Goal: Use online tool/utility: Utilize a website feature to perform a specific function

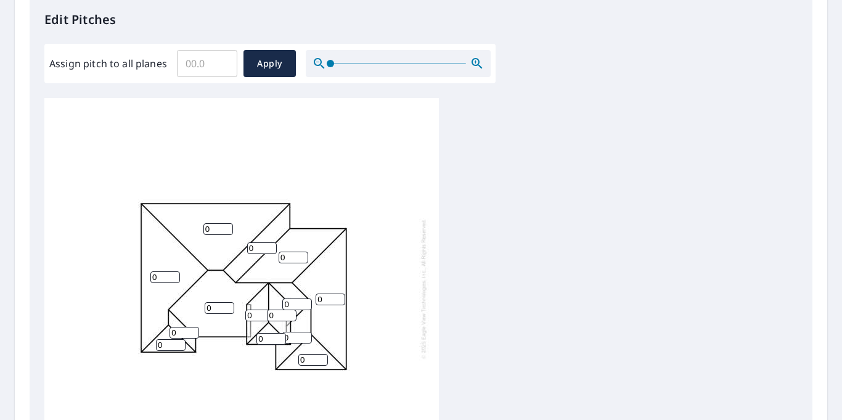
scroll to position [336, 0]
click at [214, 228] on input "0" at bounding box center [218, 228] width 30 height 12
click at [230, 230] on input "0" at bounding box center [218, 228] width 30 height 12
click at [230, 223] on input "1" at bounding box center [218, 228] width 30 height 12
click at [229, 224] on input "2" at bounding box center [218, 228] width 30 height 12
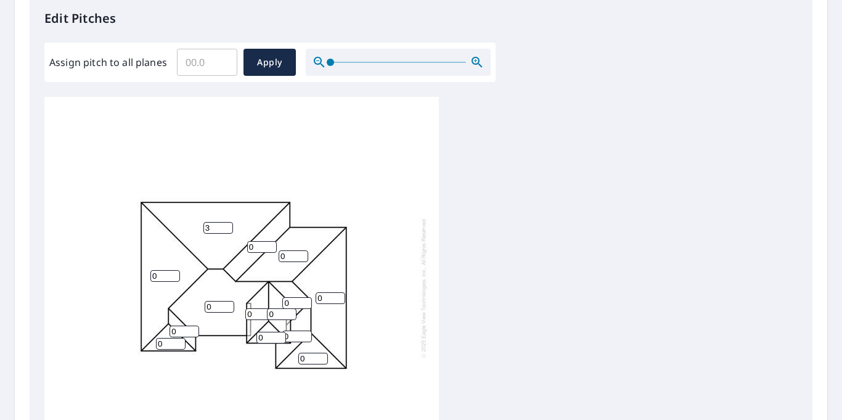
click at [229, 224] on input "3" at bounding box center [218, 228] width 30 height 12
type input "4"
click at [229, 224] on input "4" at bounding box center [218, 228] width 30 height 12
click at [225, 238] on div "4 0 0 0 0 0 0 0 0 0 0 0 0 0" at bounding box center [241, 287] width 394 height 387
click at [273, 245] on input "1" at bounding box center [262, 247] width 30 height 12
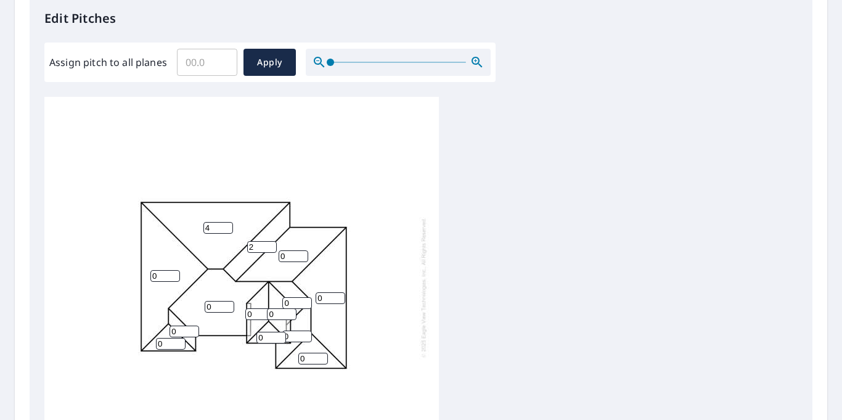
click at [273, 245] on input "2" at bounding box center [262, 247] width 30 height 12
click at [273, 245] on input "3" at bounding box center [262, 247] width 30 height 12
type input "4"
click at [273, 245] on input "4" at bounding box center [262, 247] width 30 height 12
click at [274, 234] on div "4 0 0 0 0 4 0 0 0 0 0 0 0 0" at bounding box center [241, 287] width 394 height 387
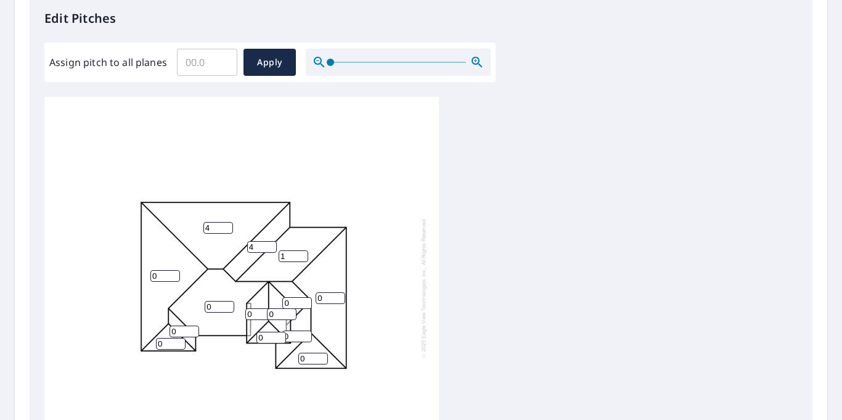
click at [301, 254] on input "1" at bounding box center [294, 256] width 30 height 12
click at [301, 254] on input "2" at bounding box center [294, 256] width 30 height 12
click at [301, 254] on input "3" at bounding box center [294, 256] width 30 height 12
type input "4"
click at [301, 254] on input "4" at bounding box center [294, 256] width 30 height 12
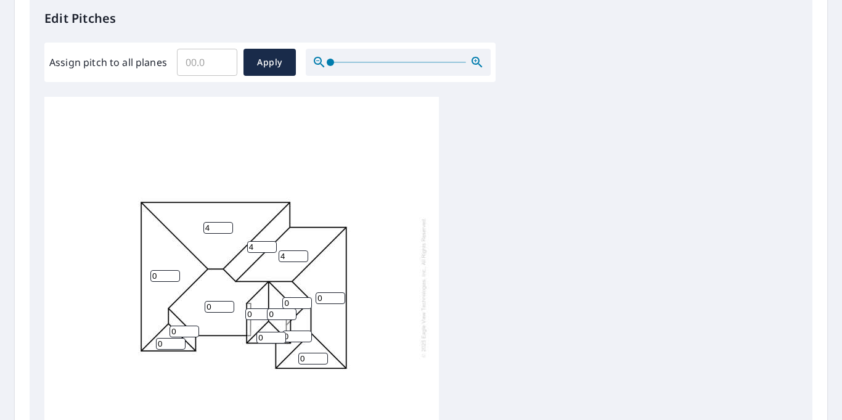
click at [285, 267] on div "4 0 0 0 4 4 0 0 0 0 0 0 0 0" at bounding box center [241, 287] width 394 height 387
click at [341, 296] on input "1" at bounding box center [330, 298] width 30 height 12
click at [341, 296] on input "2" at bounding box center [330, 298] width 30 height 12
type input "3"
click at [341, 296] on input "3" at bounding box center [330, 298] width 30 height 12
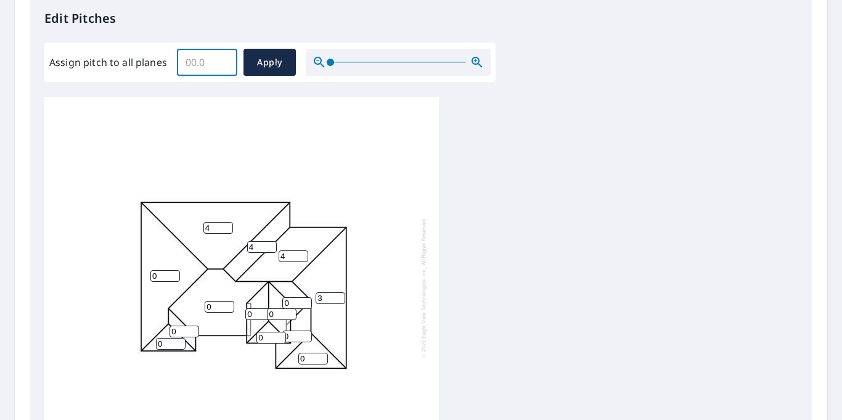
drag, startPoint x: 209, startPoint y: 62, endPoint x: 180, endPoint y: 58, distance: 29.2
click at [180, 58] on input "Assign pitch to all planes" at bounding box center [207, 62] width 60 height 35
type input "4"
click at [267, 62] on span "Apply" at bounding box center [269, 62] width 33 height 15
type input "4"
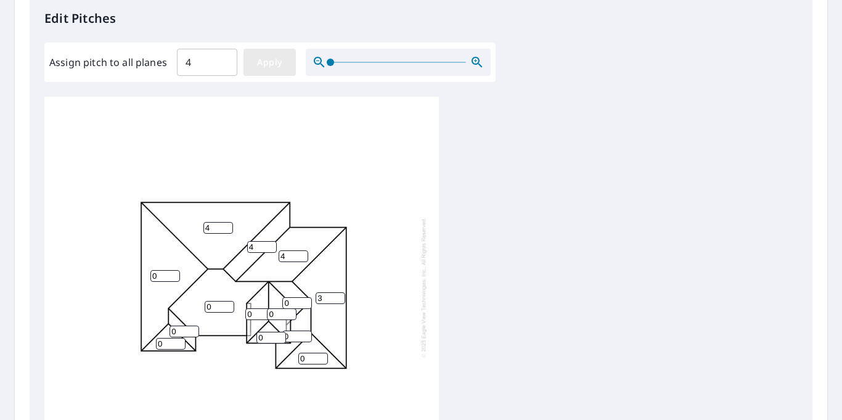
type input "4"
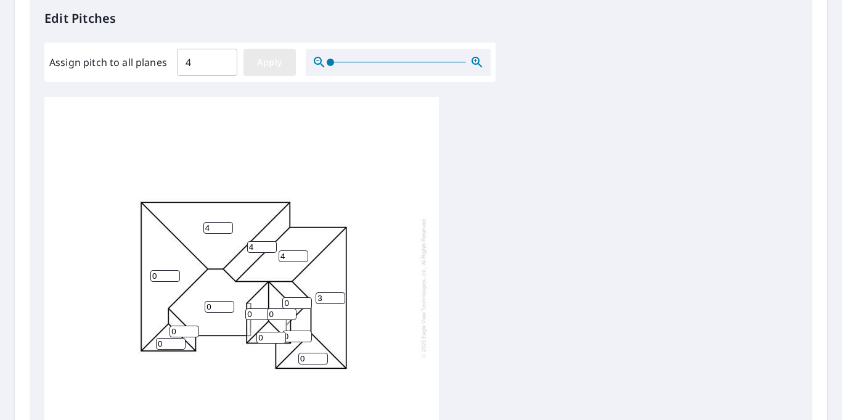
type input "4"
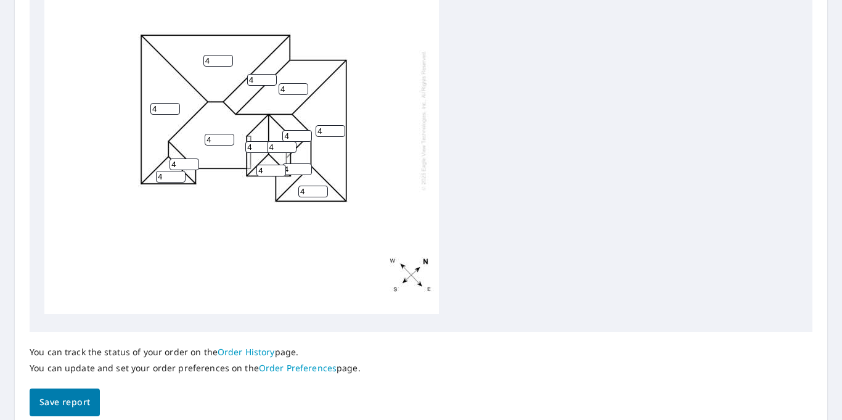
scroll to position [511, 0]
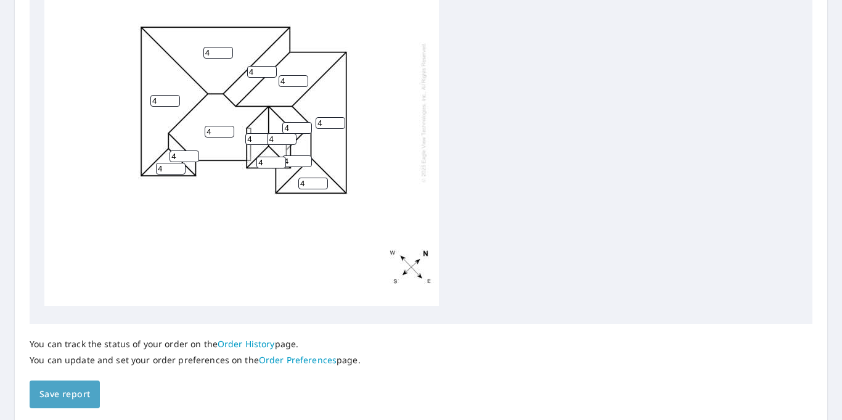
click at [57, 394] on span "Save report" at bounding box center [64, 393] width 51 height 15
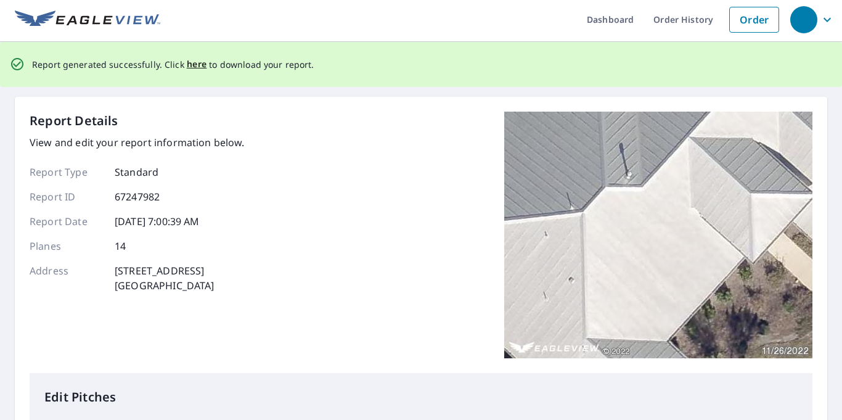
scroll to position [0, 0]
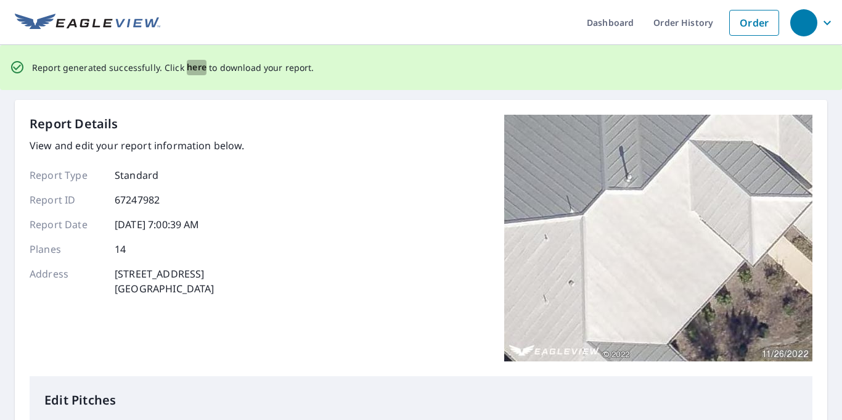
click at [192, 67] on span "here" at bounding box center [197, 67] width 20 height 15
